Goal: Connect with others: Connect with others

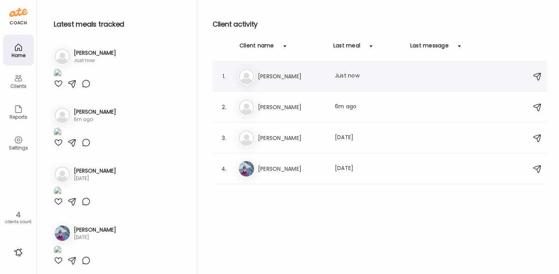
click at [282, 72] on h3 "[PERSON_NAME]" at bounding box center [292, 76] width 68 height 9
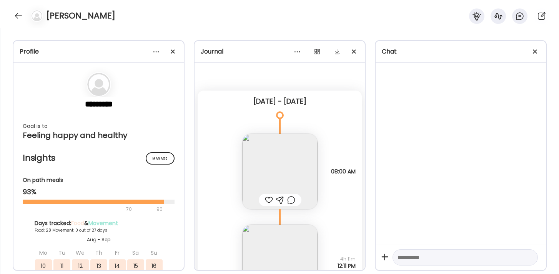
scroll to position [20567, 0]
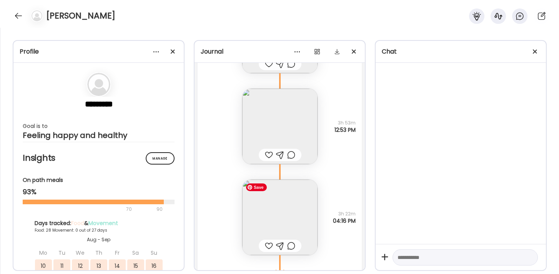
click at [272, 215] on img at bounding box center [279, 216] width 75 height 75
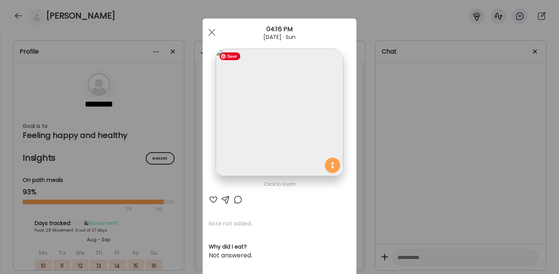
click at [294, 112] on img at bounding box center [279, 111] width 127 height 127
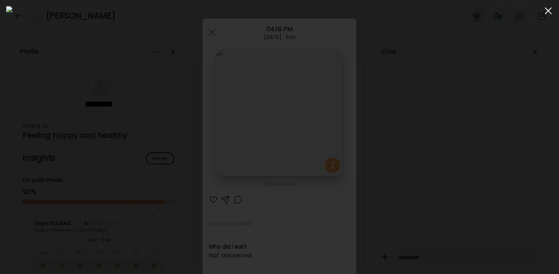
click at [550, 12] on span at bounding box center [548, 10] width 7 height 7
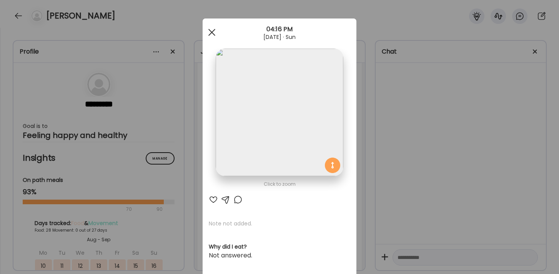
click at [212, 36] on div at bounding box center [211, 32] width 15 height 15
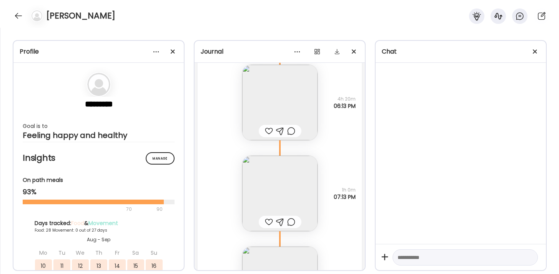
scroll to position [20128, 0]
click at [290, 113] on img at bounding box center [279, 102] width 75 height 75
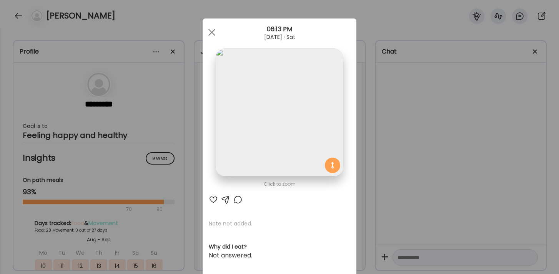
click at [281, 131] on img at bounding box center [279, 111] width 127 height 127
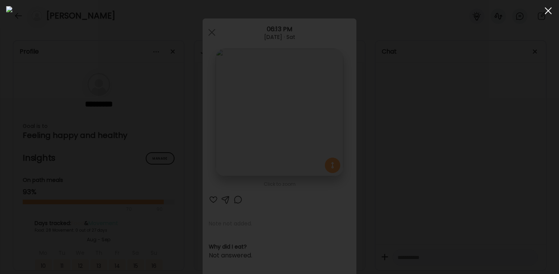
click at [549, 11] on span at bounding box center [548, 10] width 7 height 7
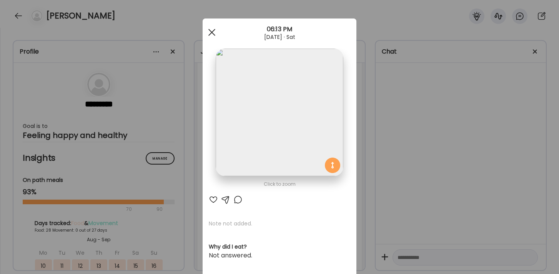
click at [213, 32] on div at bounding box center [211, 32] width 15 height 15
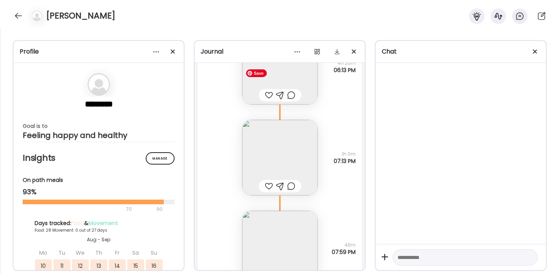
scroll to position [20171, 0]
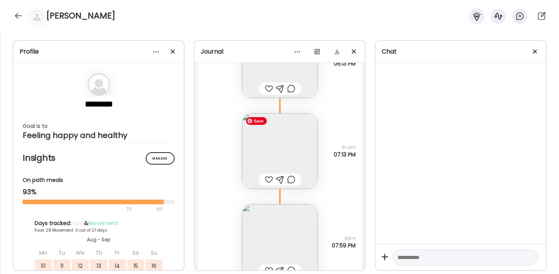
click at [278, 140] on img at bounding box center [279, 150] width 75 height 75
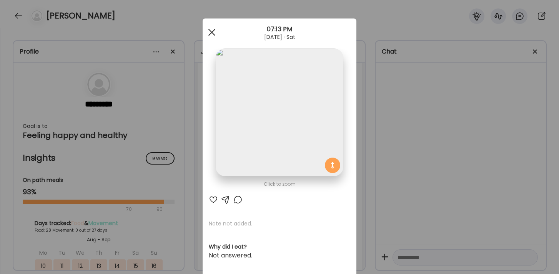
click at [213, 31] on span at bounding box center [212, 32] width 7 height 7
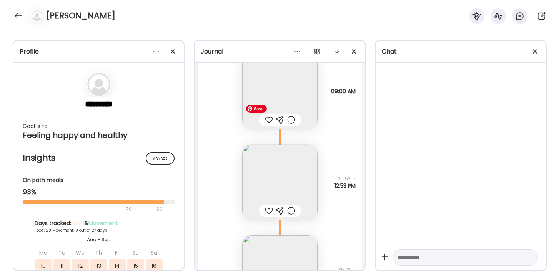
scroll to position [20520, 0]
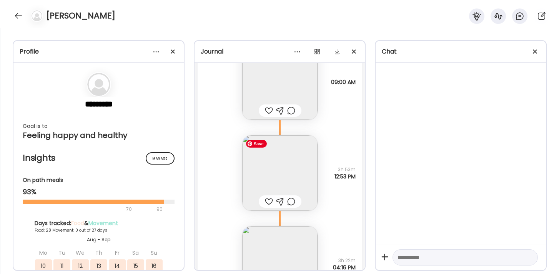
click at [299, 164] on img at bounding box center [279, 172] width 75 height 75
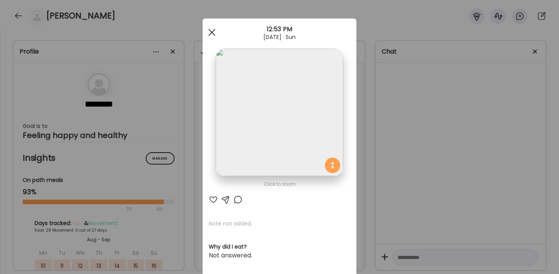
click at [214, 32] on div at bounding box center [211, 32] width 15 height 15
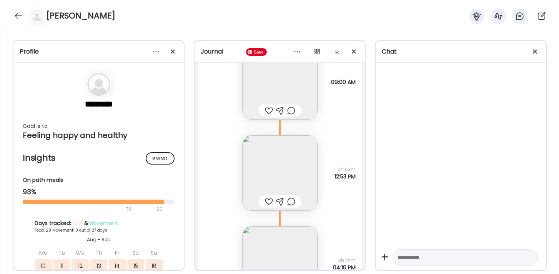
scroll to position [20616, 0]
